Goal: Information Seeking & Learning: Learn about a topic

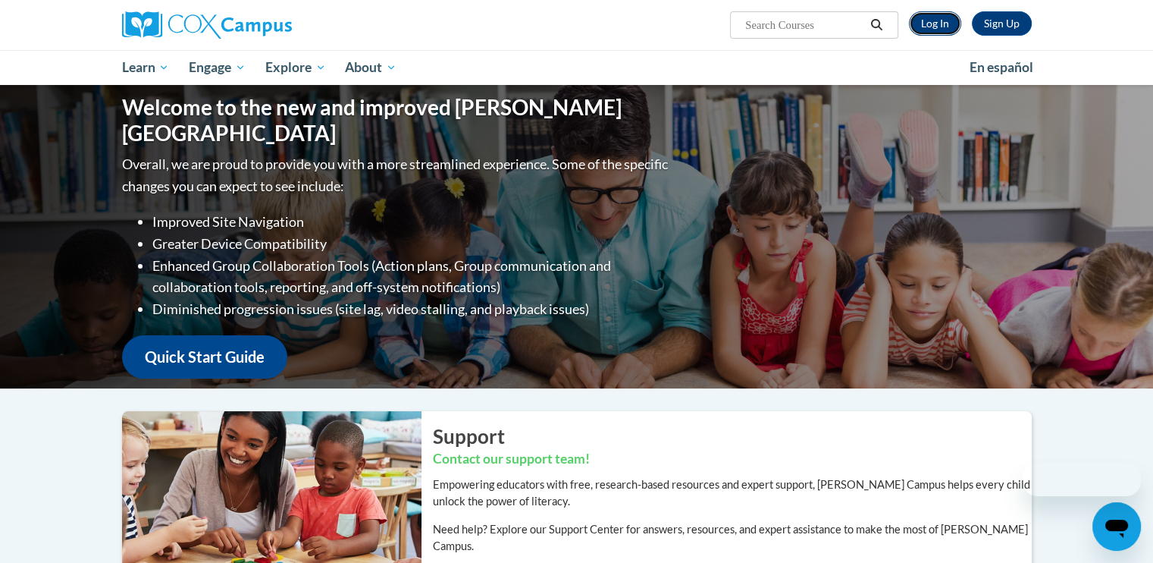
click at [938, 17] on link "Log In" at bounding box center [935, 23] width 52 height 24
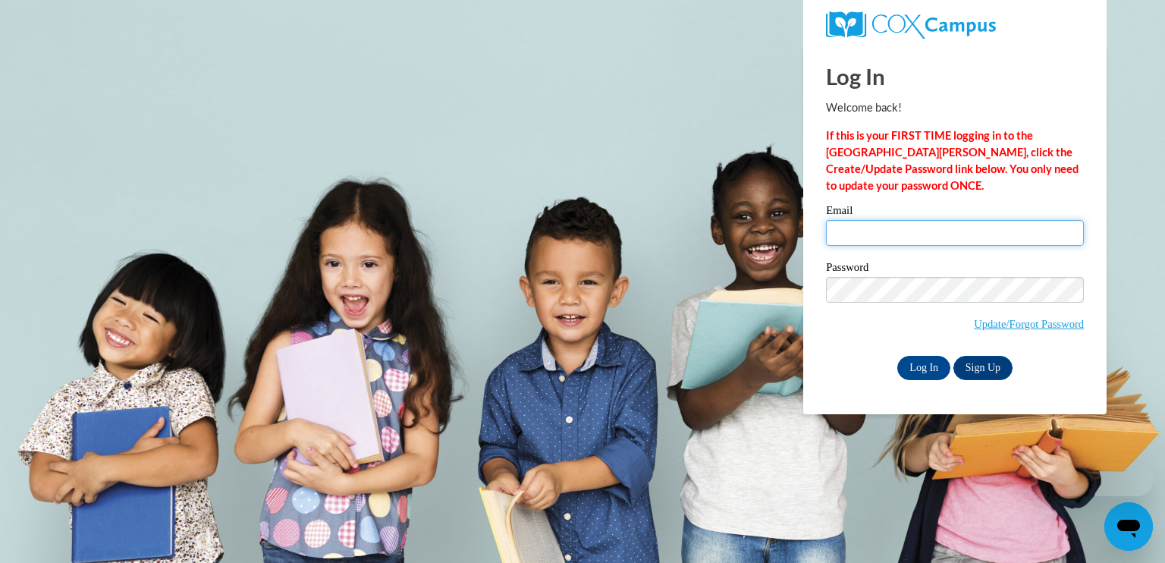
click at [864, 233] on input "Email" at bounding box center [955, 233] width 258 height 26
type input "kchiara@augusta.edu"
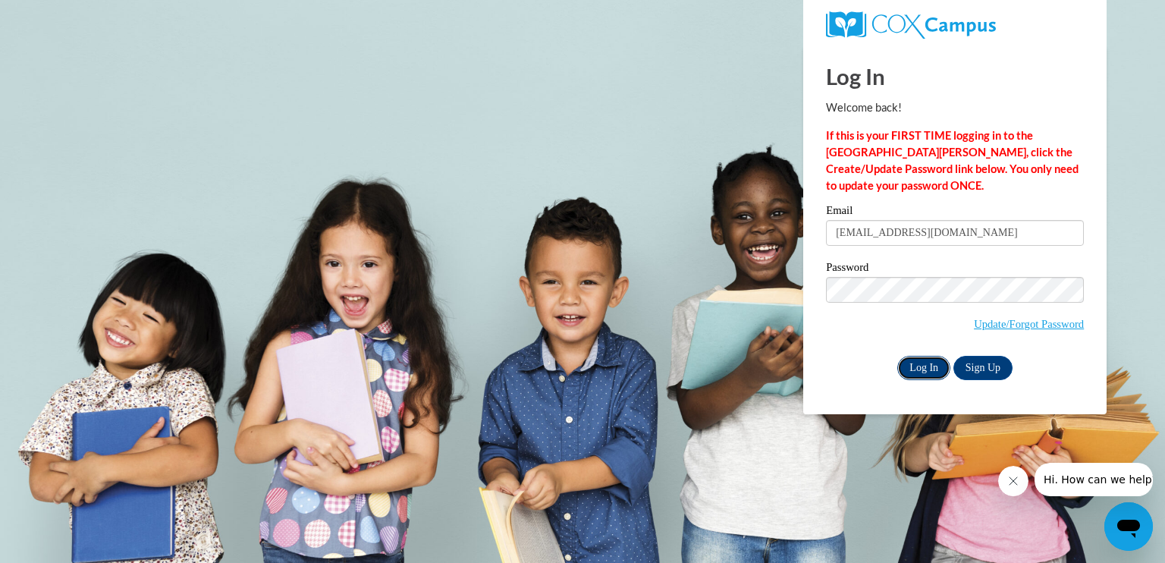
click at [912, 365] on input "Log In" at bounding box center [923, 368] width 53 height 24
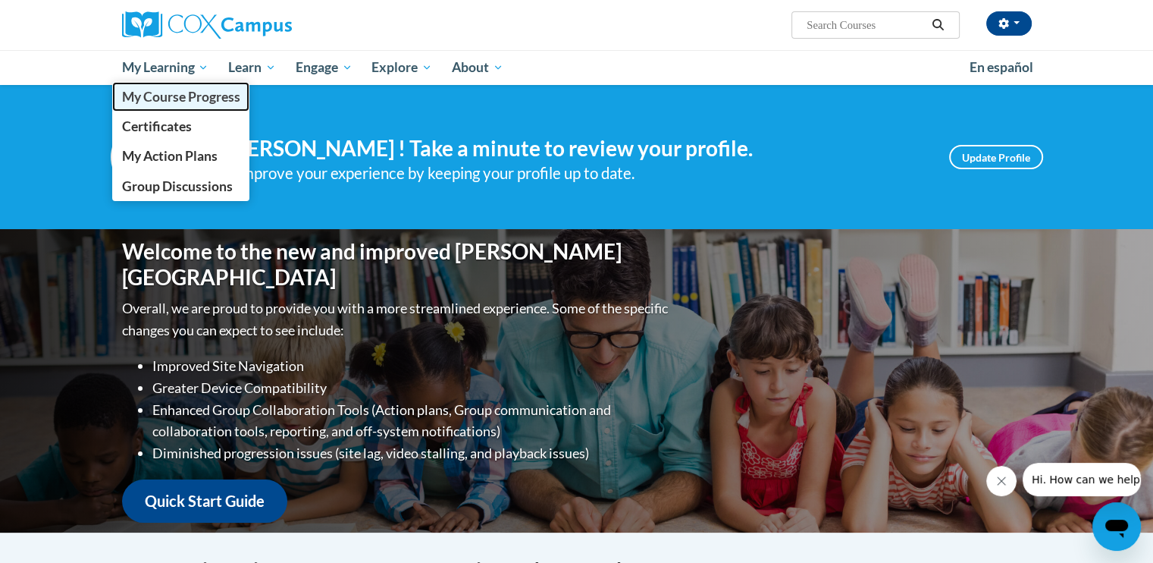
click at [130, 89] on span "My Course Progress" at bounding box center [180, 97] width 118 height 16
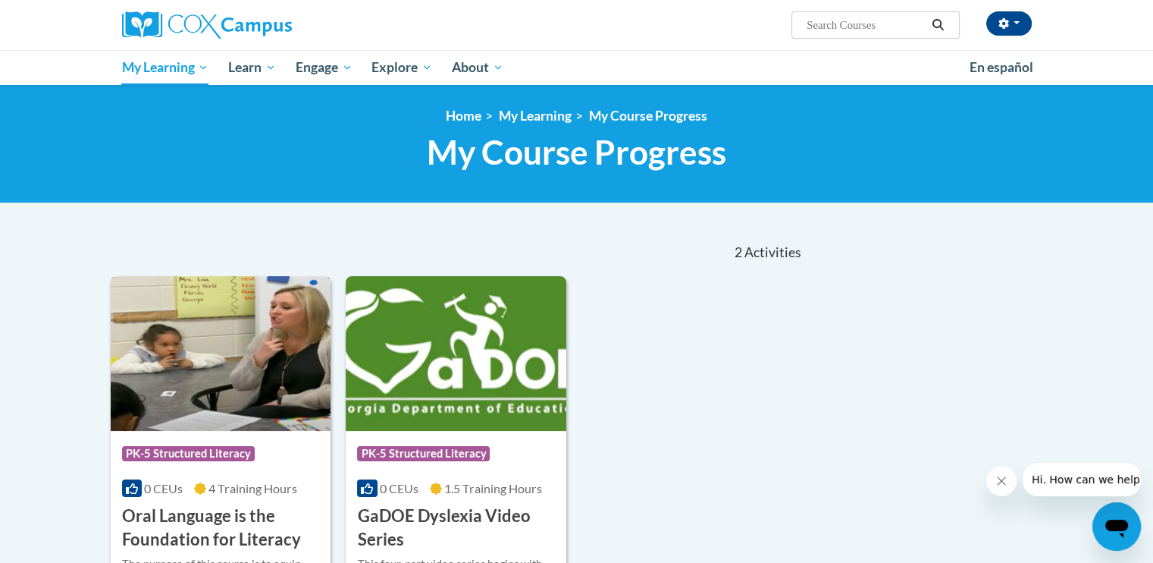
click at [196, 406] on img at bounding box center [221, 353] width 221 height 155
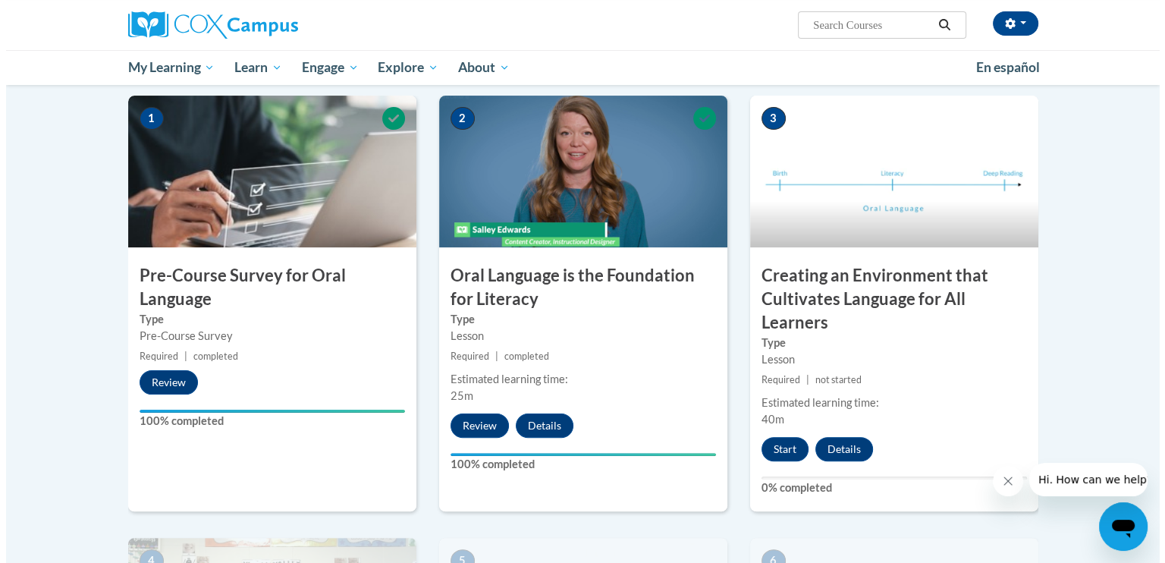
scroll to position [298, 0]
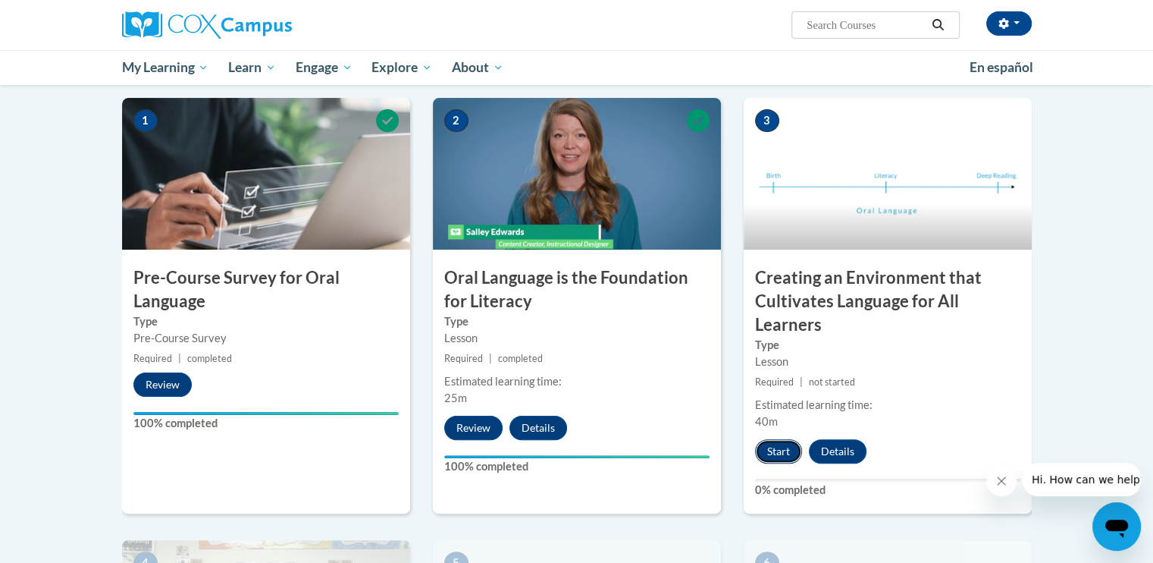
click at [775, 445] on button "Start" at bounding box center [778, 451] width 47 height 24
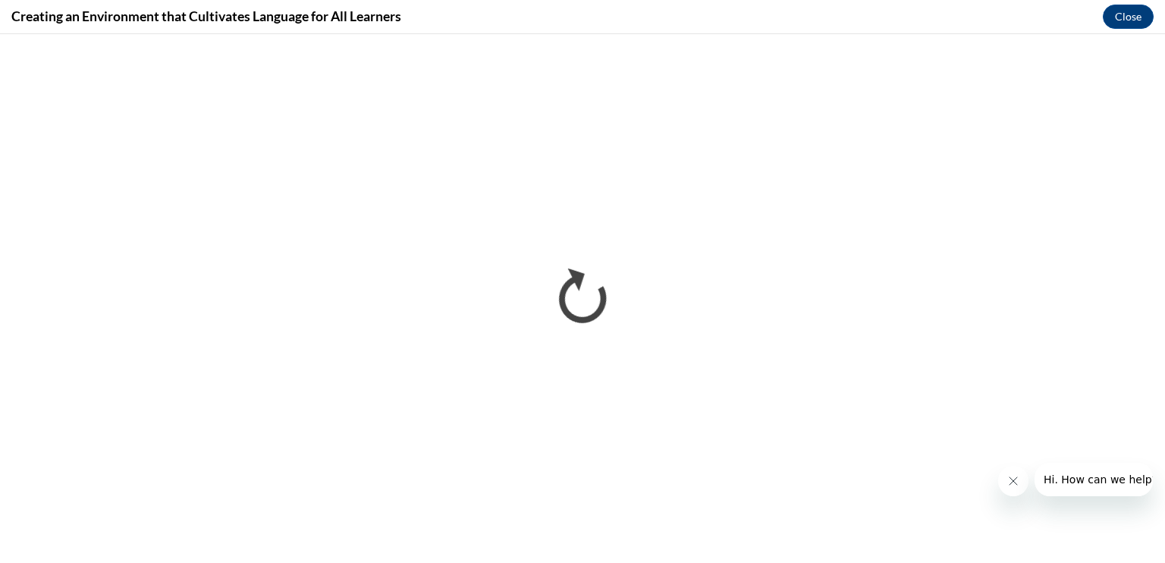
scroll to position [0, 0]
click at [1012, 487] on button "Close message from company" at bounding box center [1012, 481] width 30 height 30
